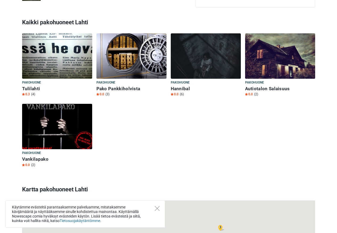
scroll to position [448, 0]
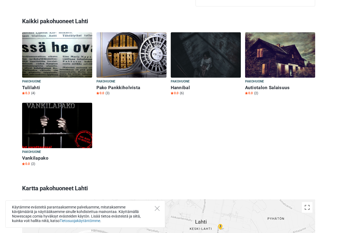
click at [46, 86] on div "Pakohuone Pakohuone Tulilahti 0.3 (4)" at bounding box center [57, 67] width 74 height 71
click at [38, 79] on span "Pakohuone" at bounding box center [31, 82] width 19 height 6
